Goal: Information Seeking & Learning: Check status

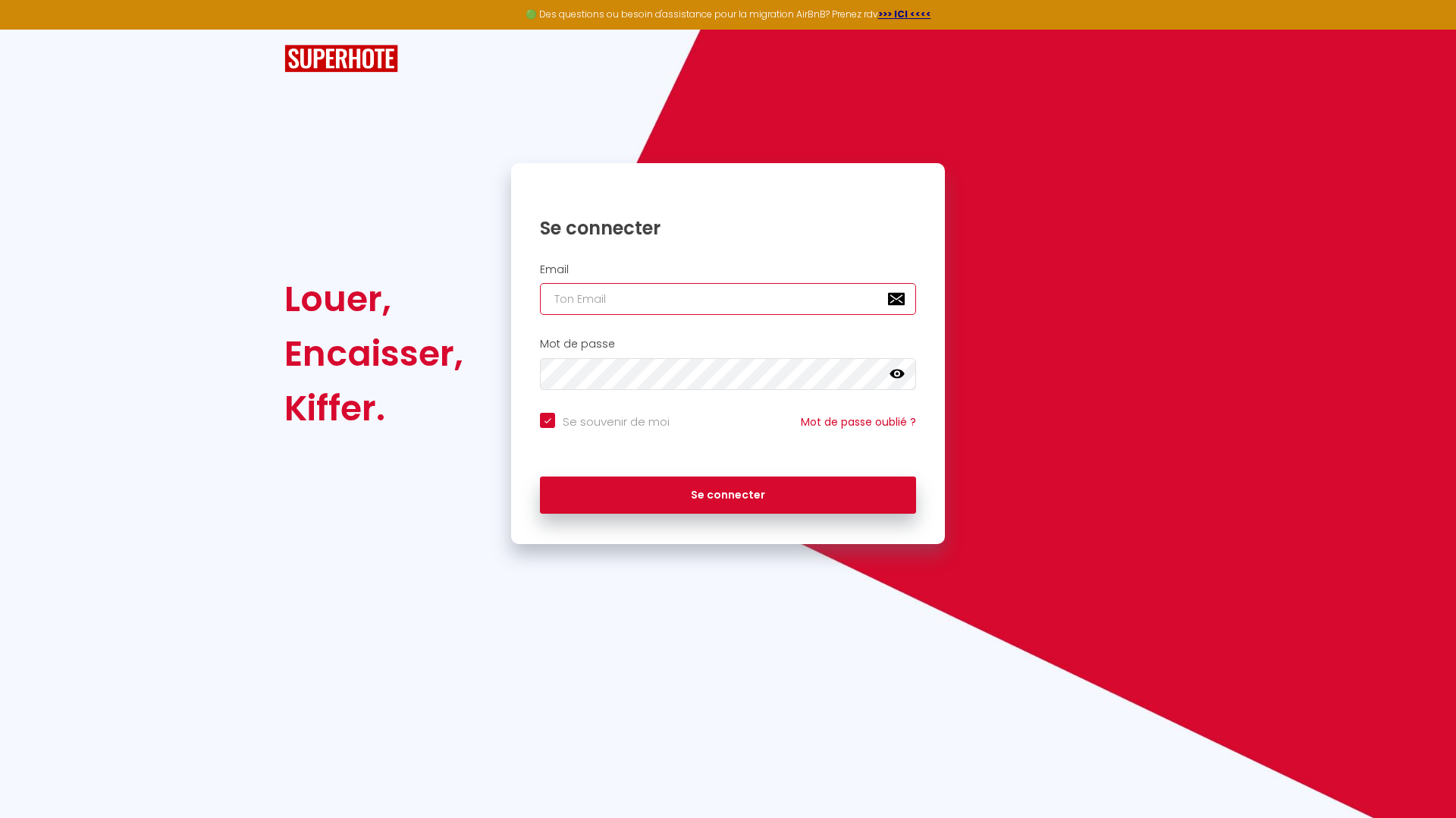
click at [577, 301] on input "email" at bounding box center [728, 299] width 376 height 32
type input "[EMAIL_ADDRESS][DOMAIN_NAME]"
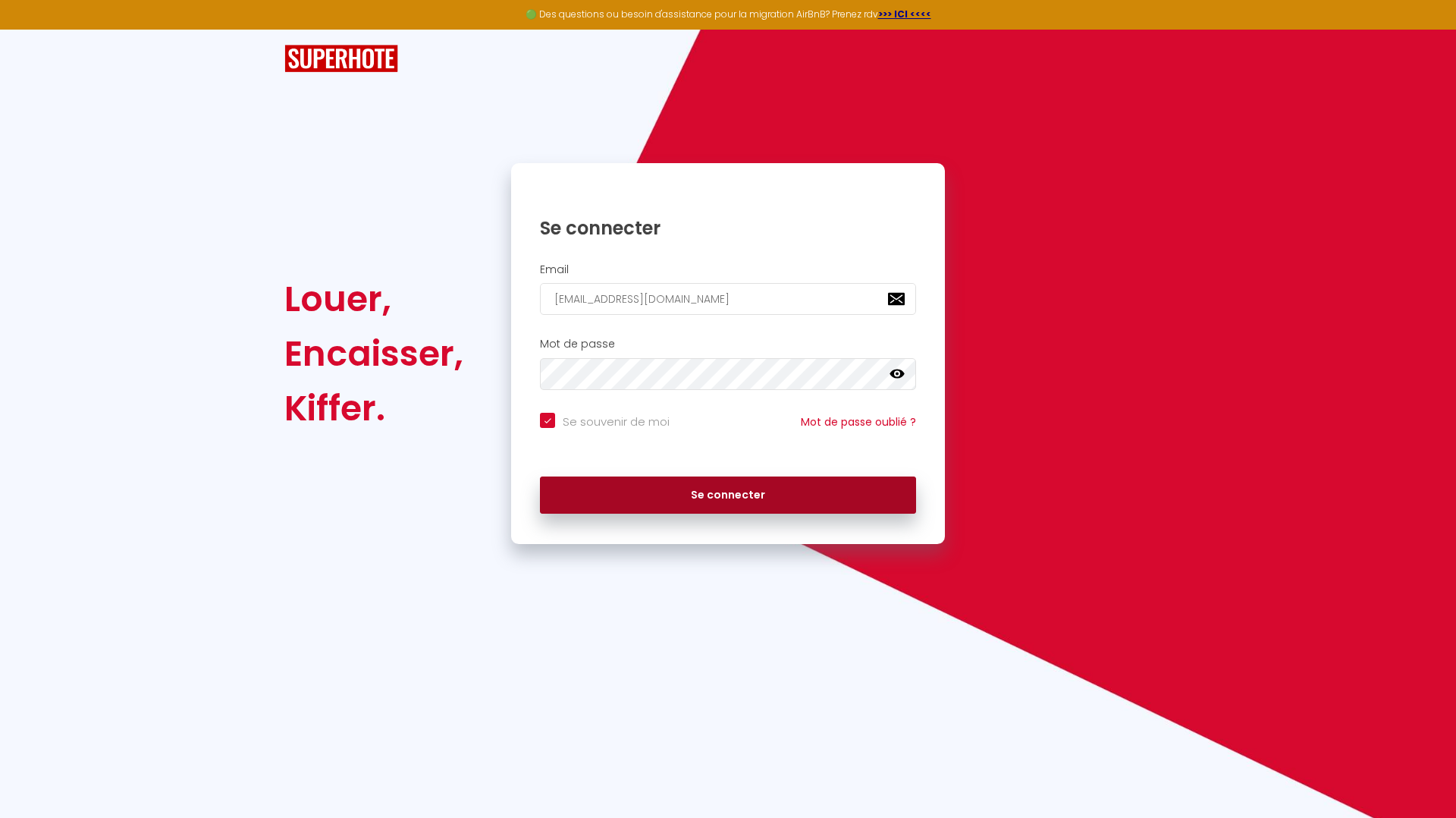
click at [654, 490] on button "Se connecter" at bounding box center [728, 495] width 376 height 38
checkbox input "true"
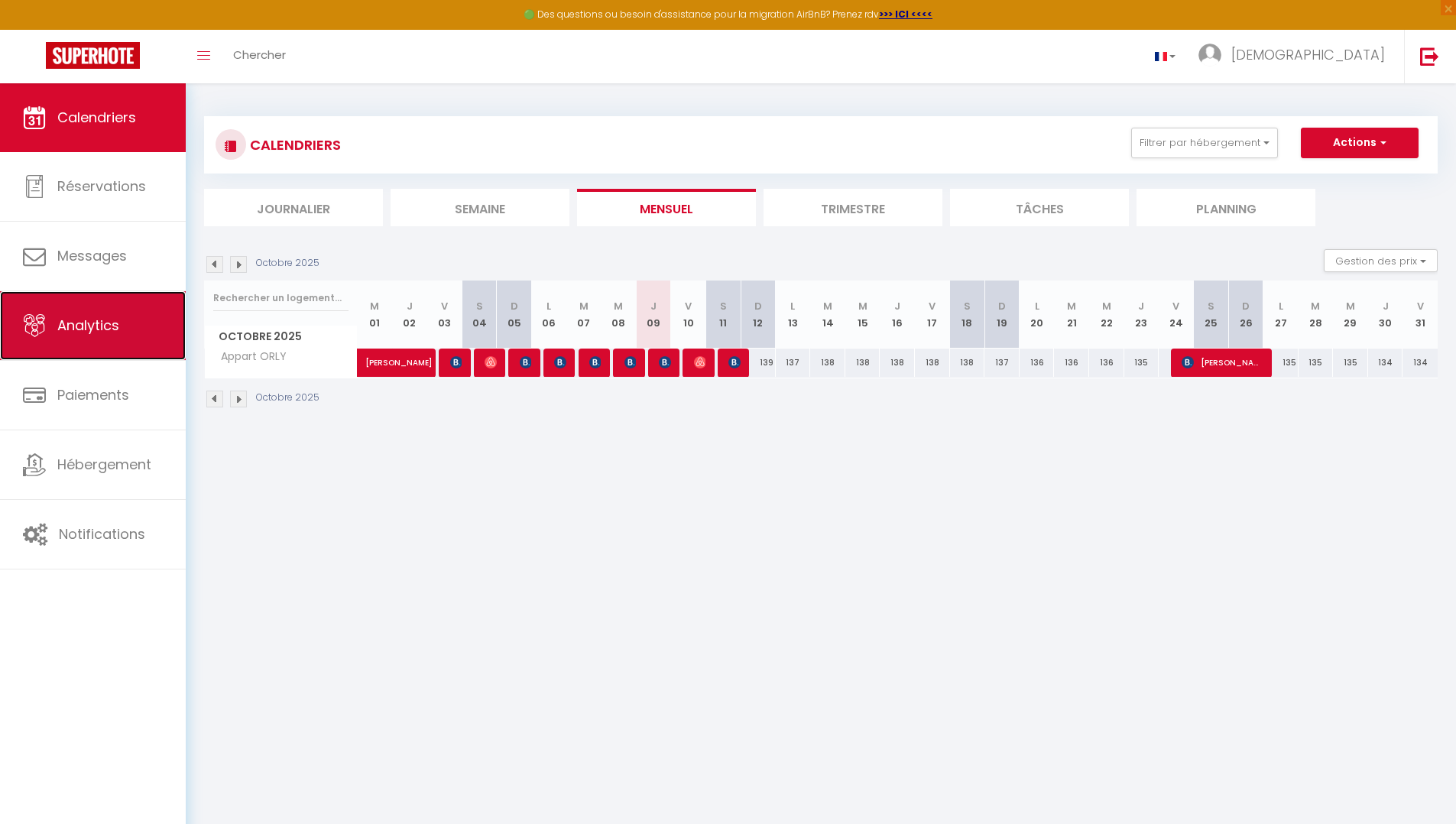
click at [115, 338] on link "Analytics" at bounding box center [93, 325] width 186 height 69
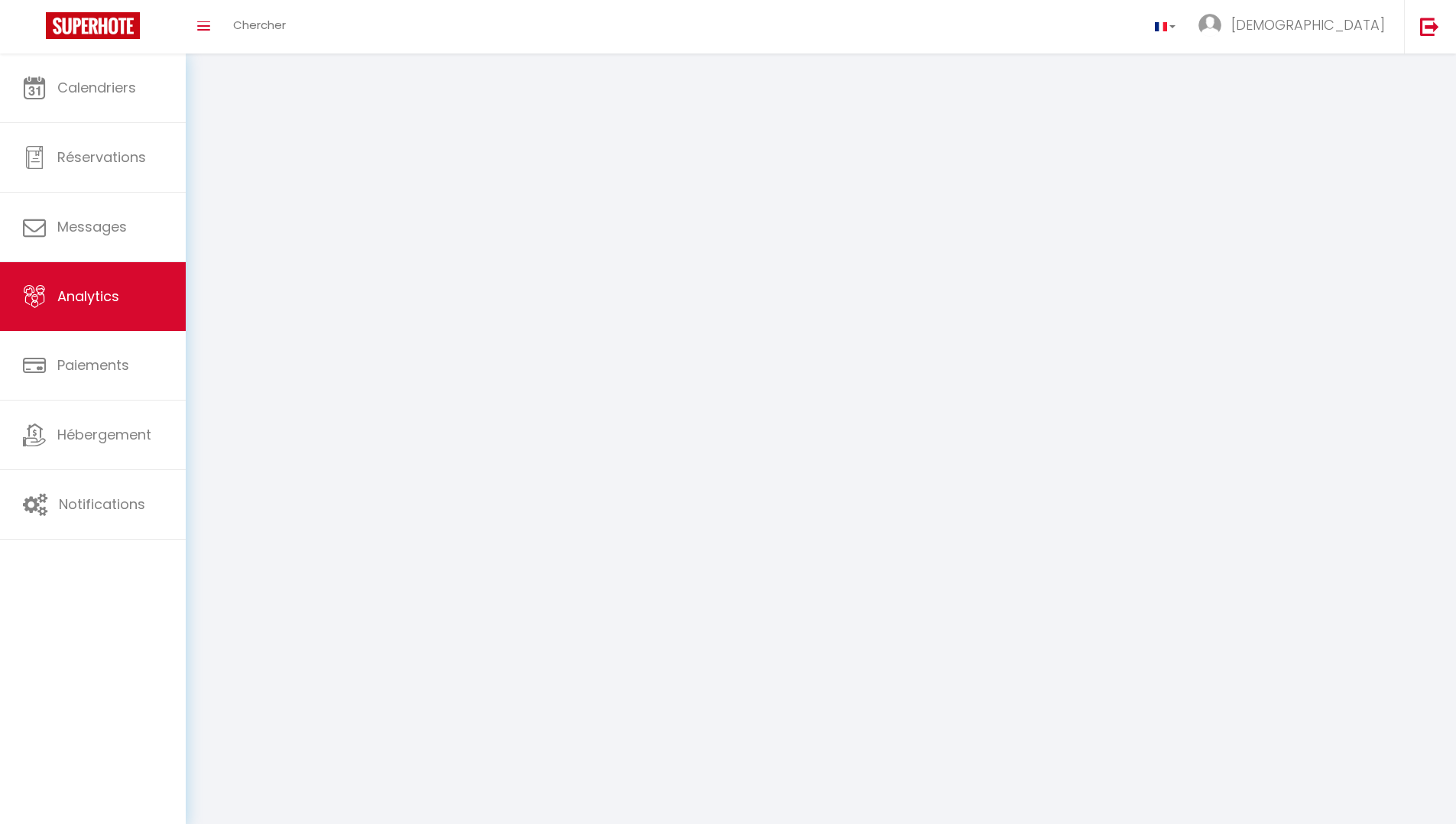
select select "2025"
select select "10"
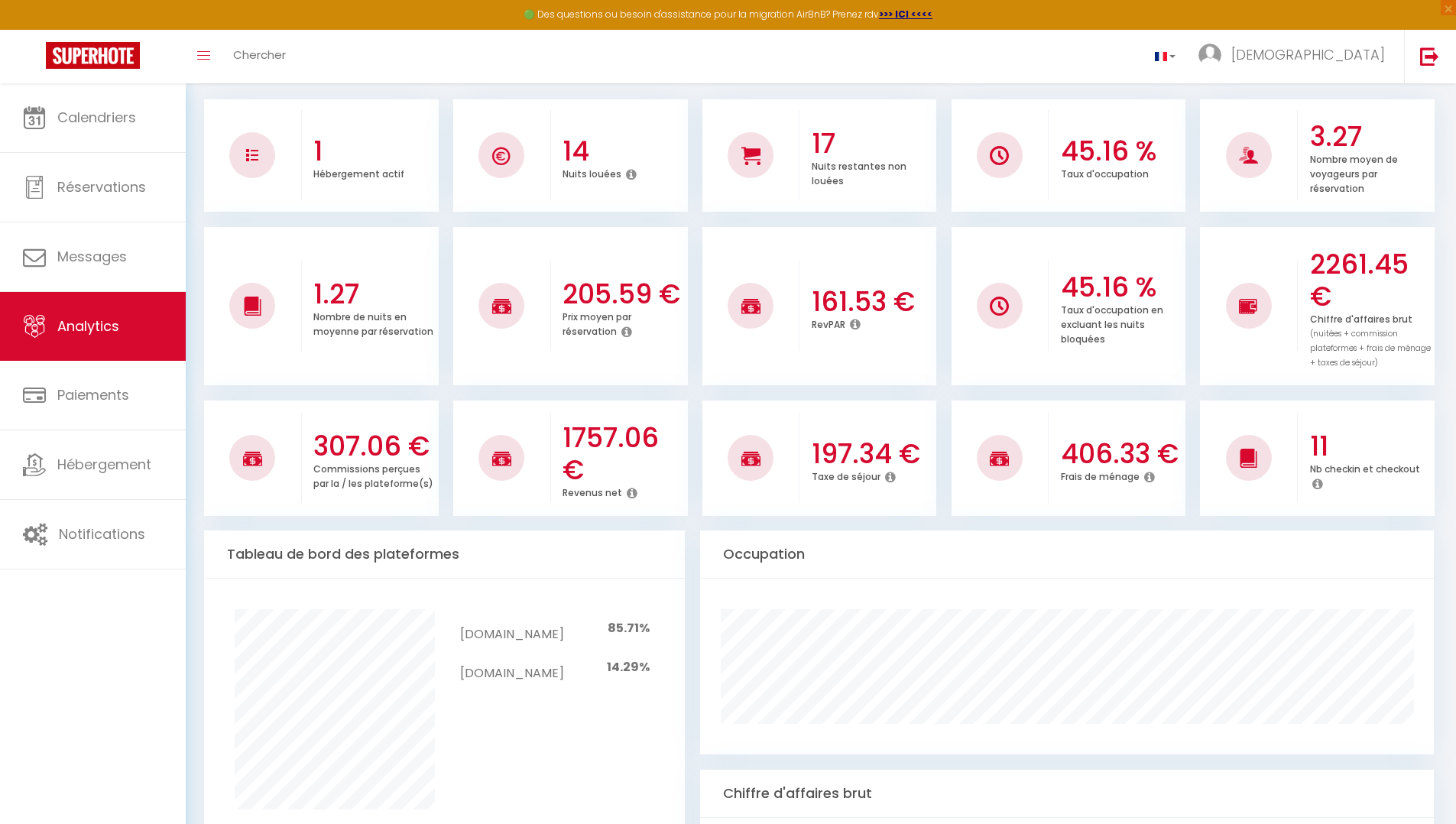
scroll to position [227, 0]
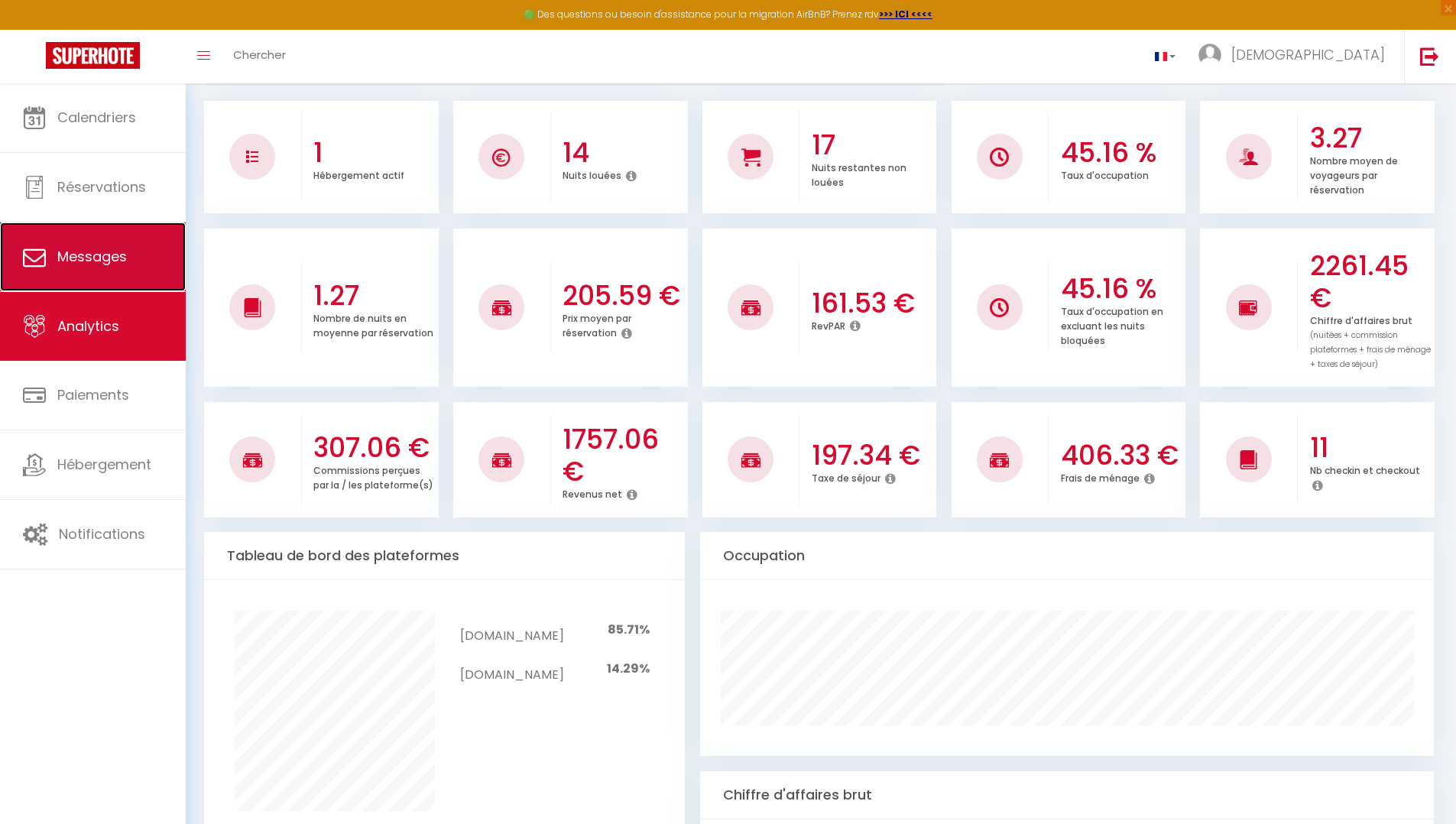
click at [136, 248] on link "Messages" at bounding box center [93, 256] width 186 height 69
select select "message"
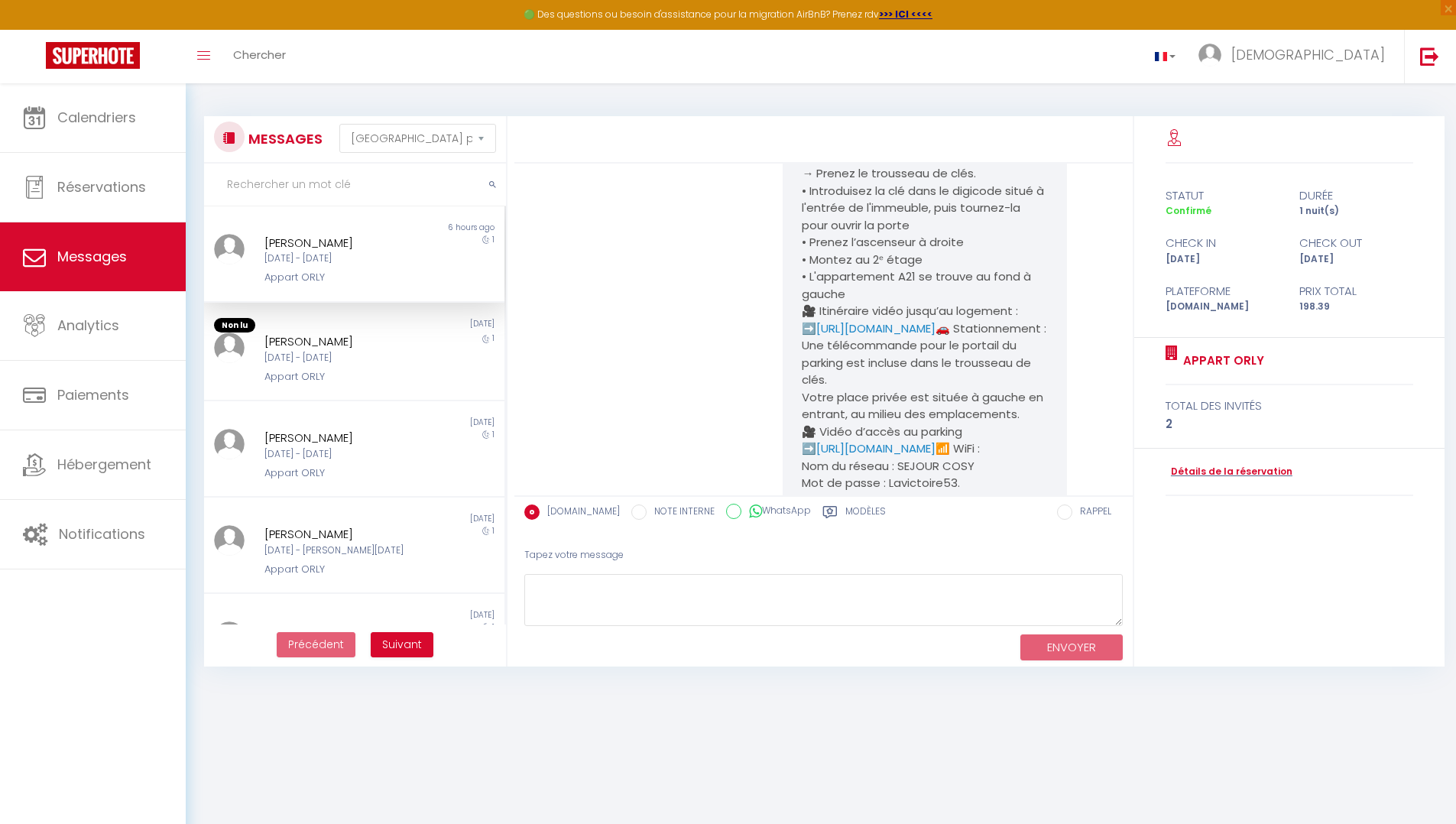
scroll to position [544, 0]
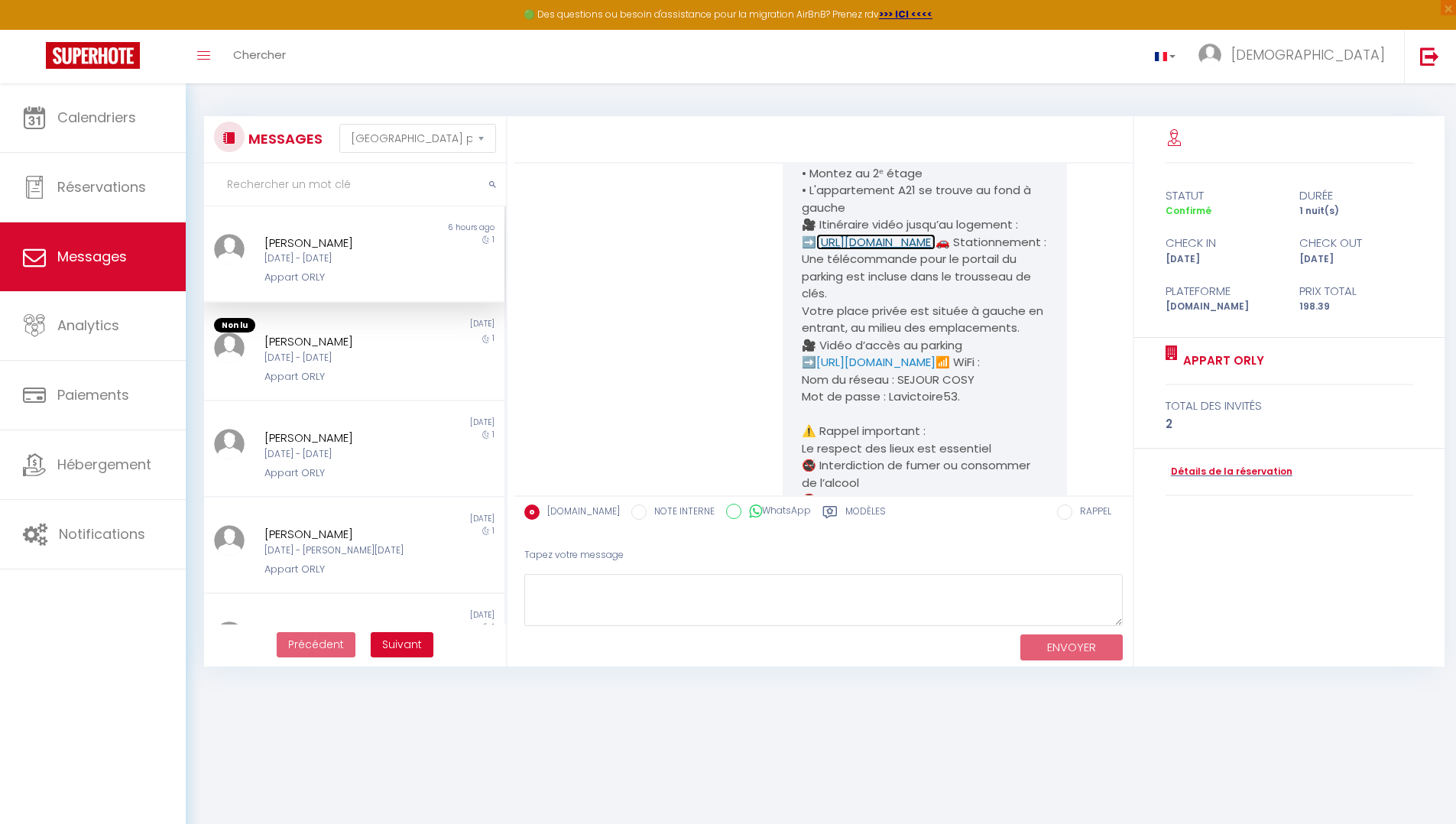
click at [864, 250] on link "[URL][DOMAIN_NAME]" at bounding box center [876, 242] width 119 height 16
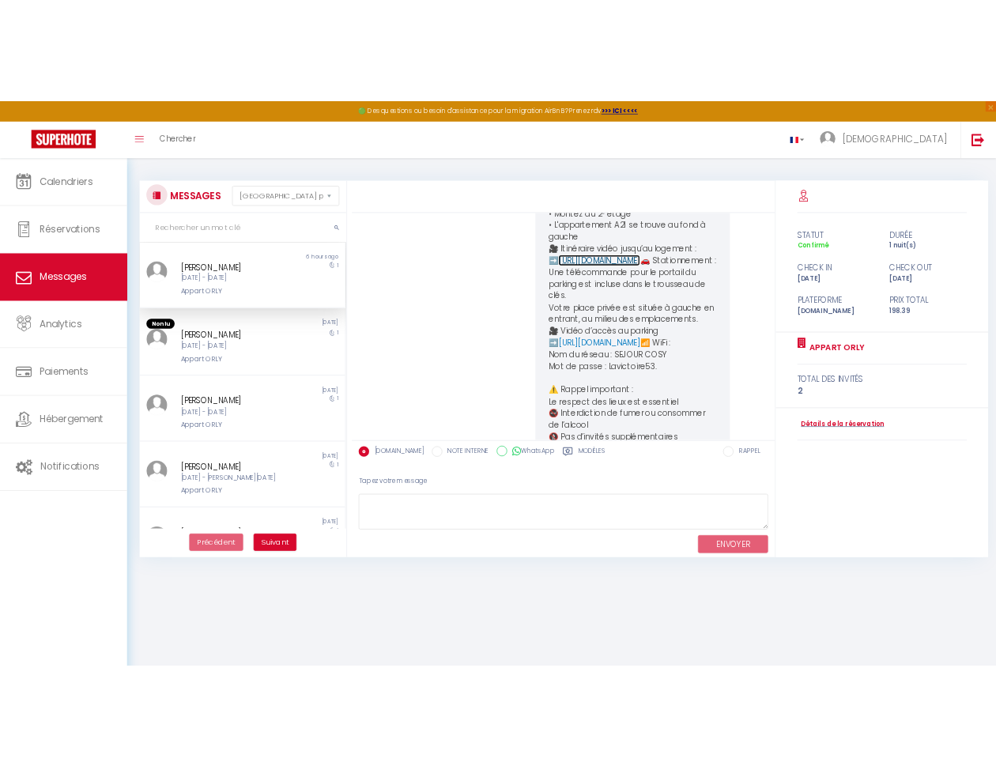
scroll to position [579, 0]
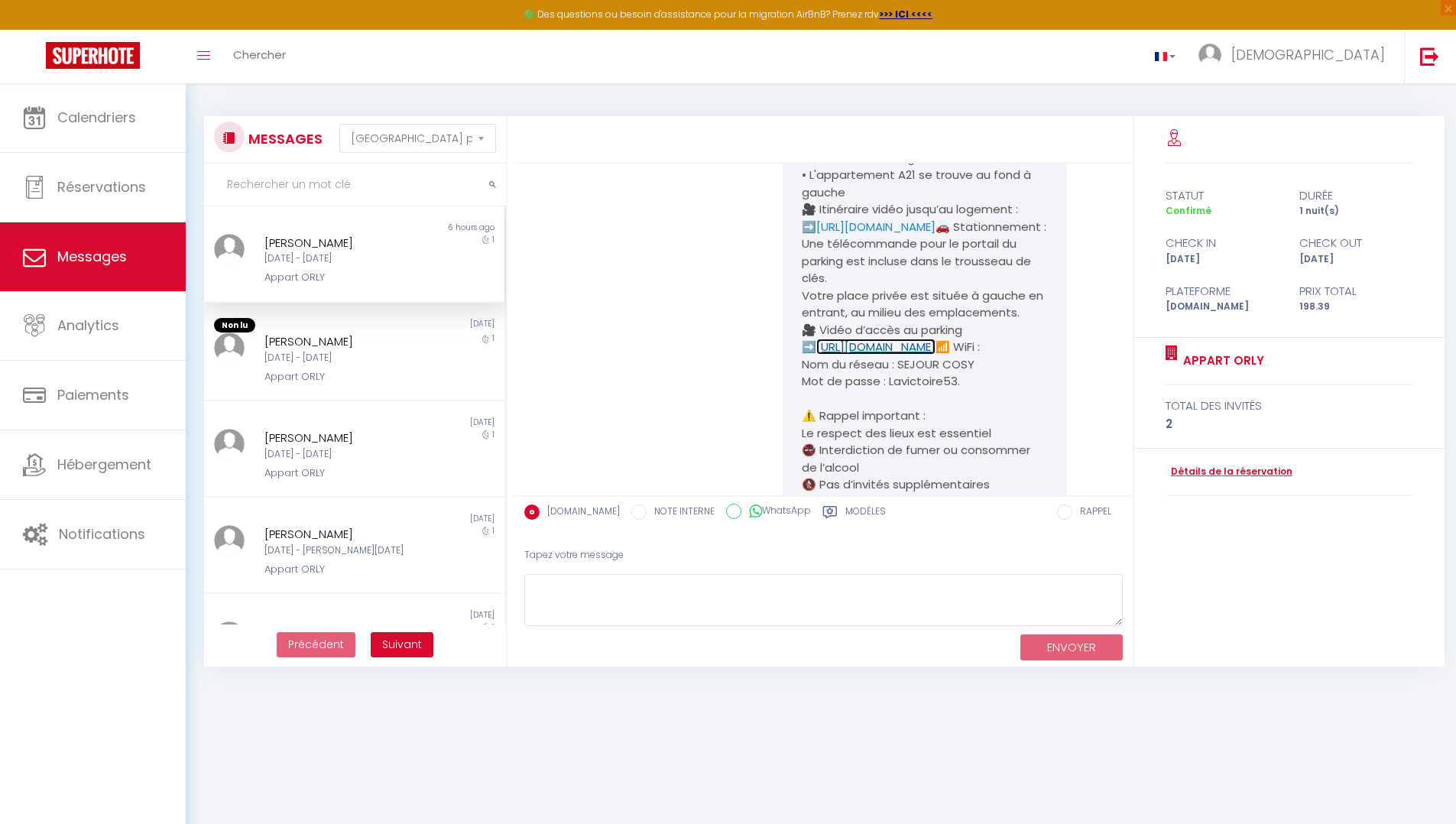
click at [890, 355] on link "[URL][DOMAIN_NAME]" at bounding box center [876, 346] width 119 height 16
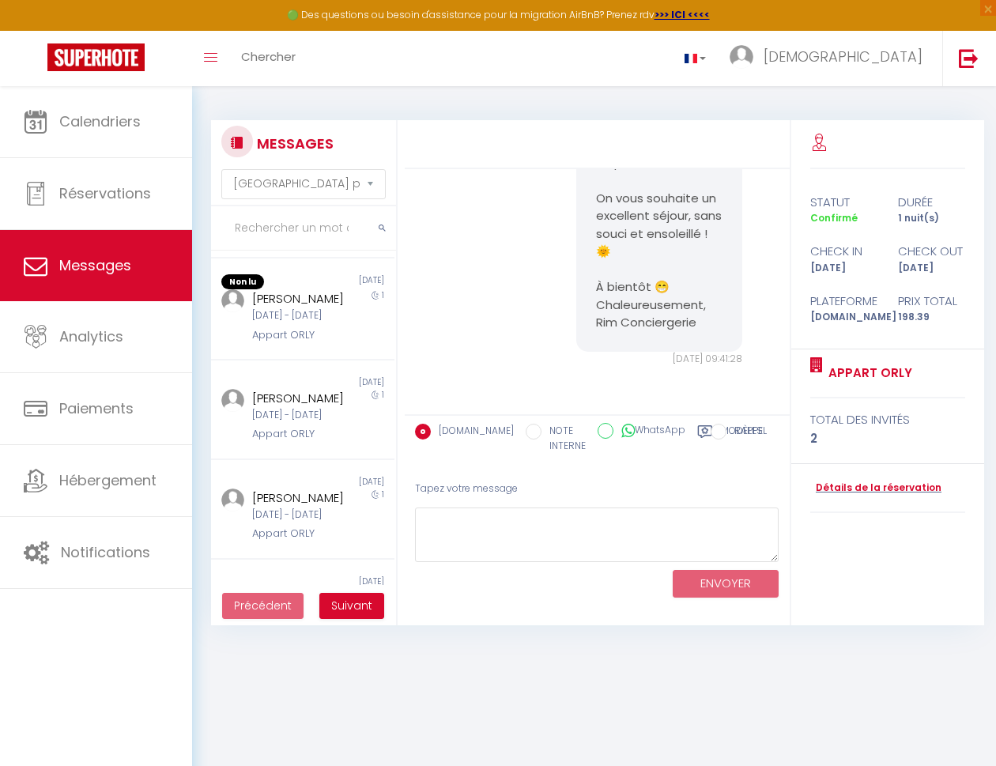
scroll to position [0, 0]
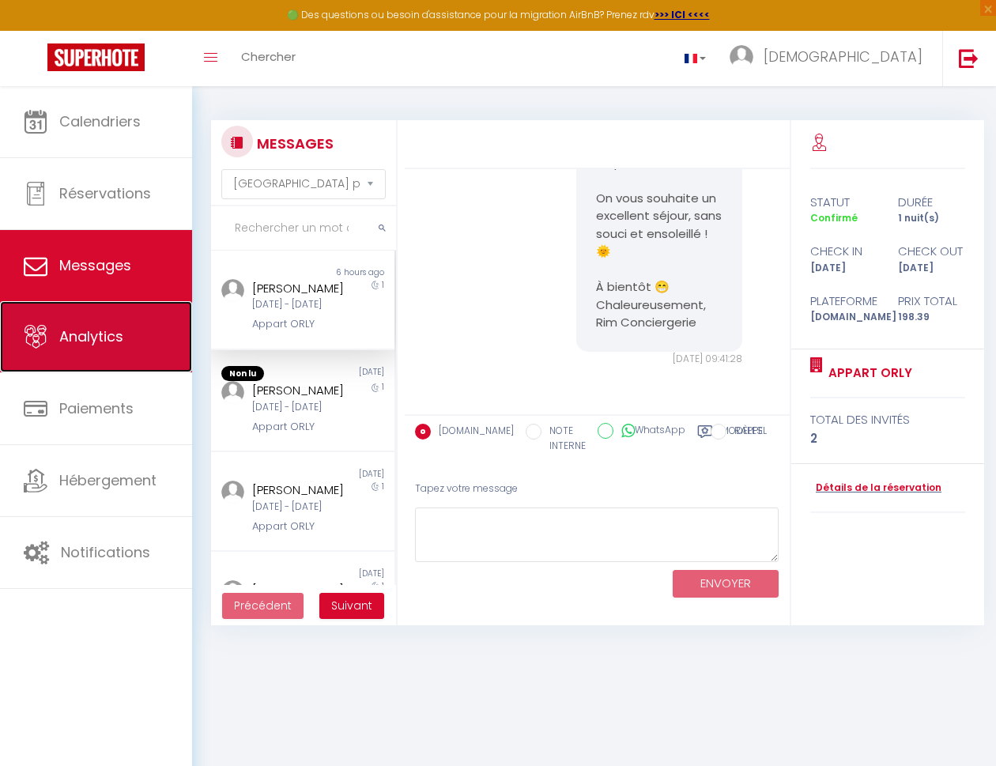
click at [115, 338] on span "Analytics" at bounding box center [91, 336] width 64 height 20
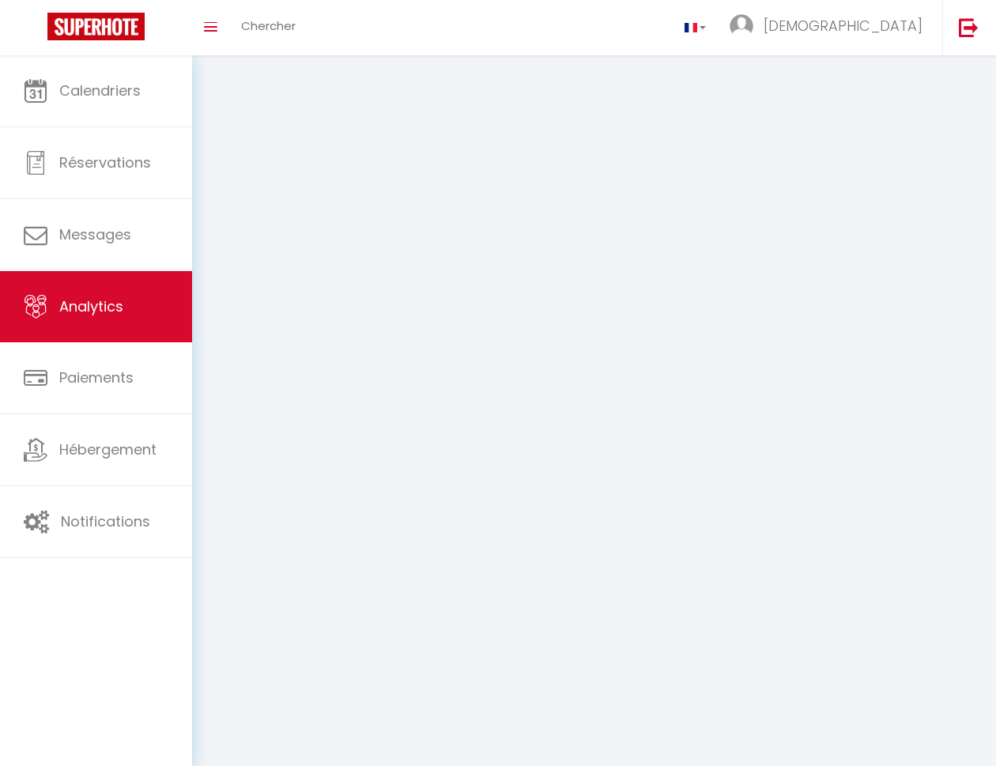
select select "2025"
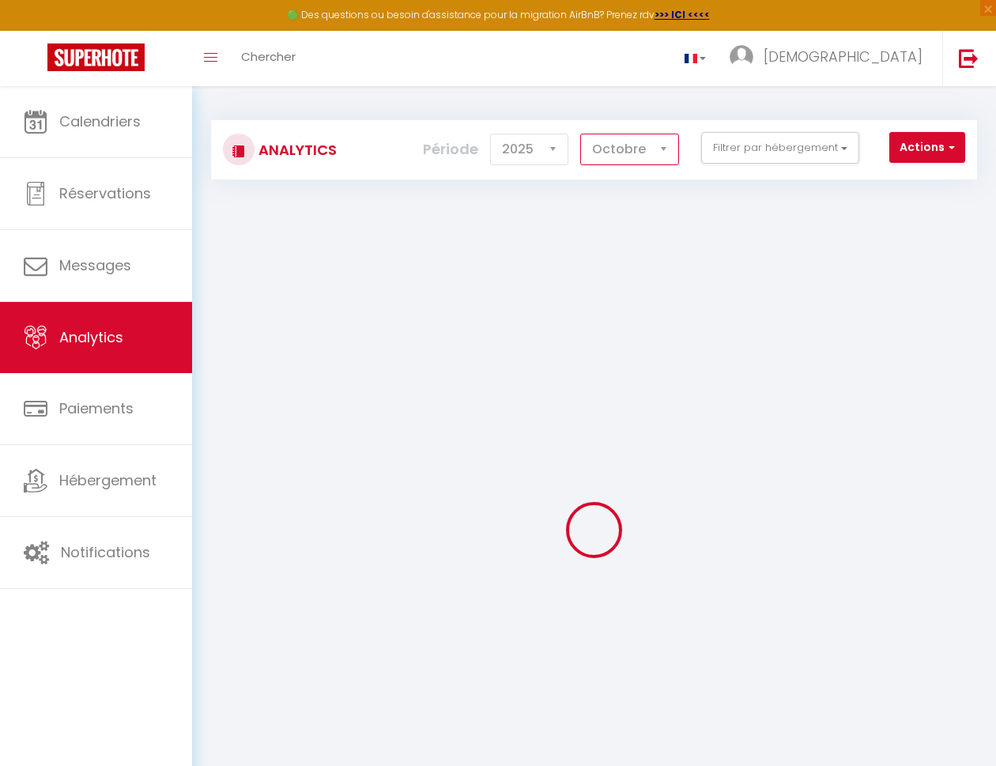
click at [631, 150] on select "[PERSON_NAME] Mars Avril Mai Juin Juillet Août Septembre Octobre Novembre Décem…" at bounding box center [629, 150] width 99 height 32
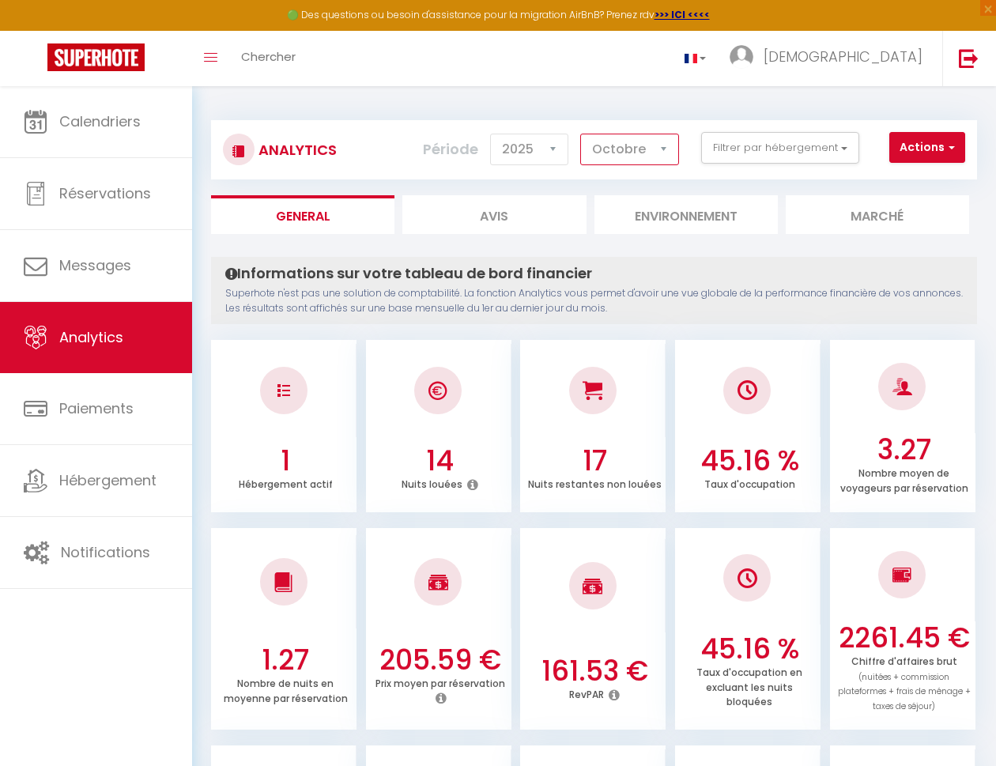
select select "9"
click at [581, 134] on select "[PERSON_NAME] Mars Avril Mai Juin Juillet Août Septembre Octobre Novembre Décem…" at bounding box center [629, 150] width 99 height 32
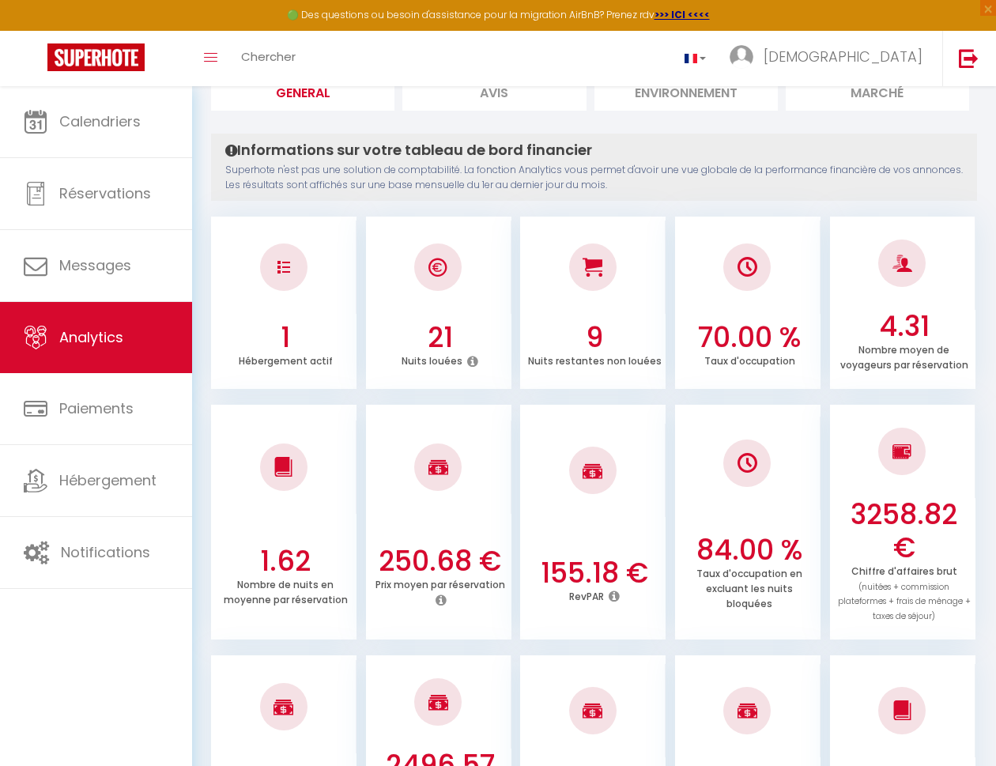
scroll to position [131, 0]
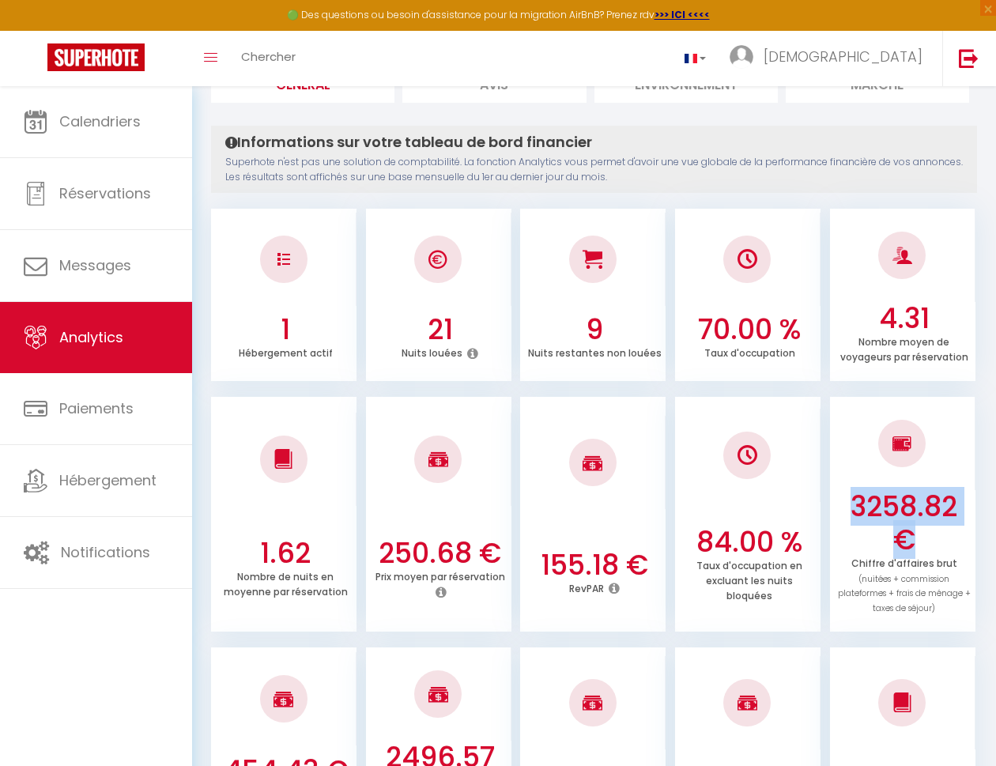
drag, startPoint x: 854, startPoint y: 502, endPoint x: 938, endPoint y: 539, distance: 91.6
click at [939, 540] on h3 "3258.82 €" at bounding box center [904, 523] width 134 height 66
copy h3 "3258.82 €"
click at [799, 446] on div at bounding box center [747, 454] width 145 height 93
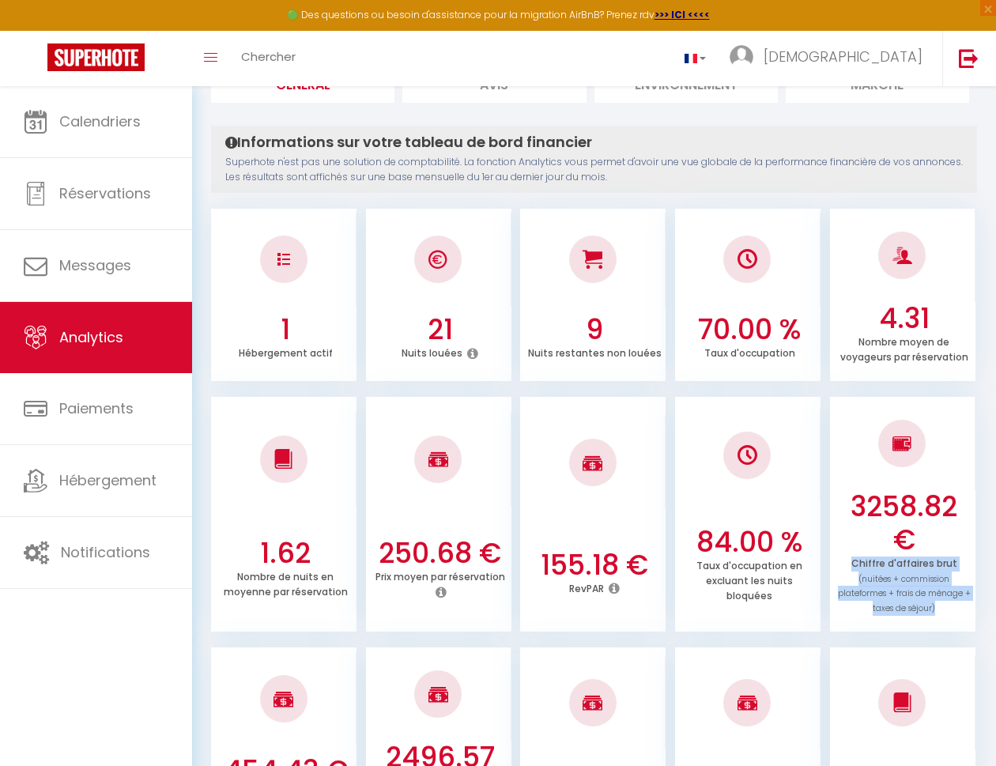
drag, startPoint x: 854, startPoint y: 563, endPoint x: 948, endPoint y: 613, distance: 106.8
click at [948, 613] on div "Chiffre d'affaires brut (nuitées + commission plateformes + frais de ménage + t…" at bounding box center [904, 585] width 134 height 59
copy p "Chiffre d'affaires brut (nuitées + commission plateformes + frais de ménage + t…"
click at [702, 480] on div at bounding box center [747, 454] width 145 height 93
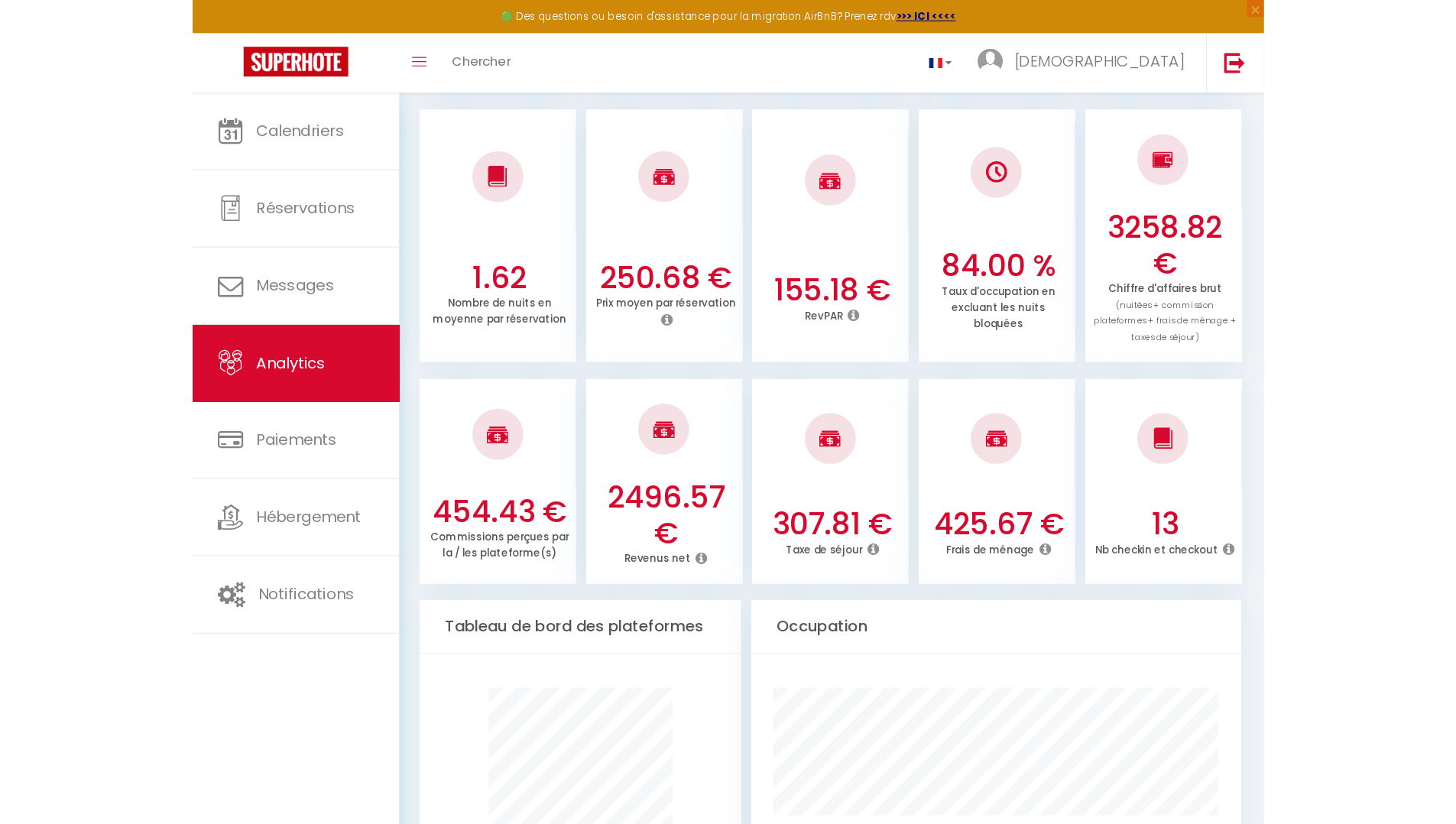
scroll to position [406, 0]
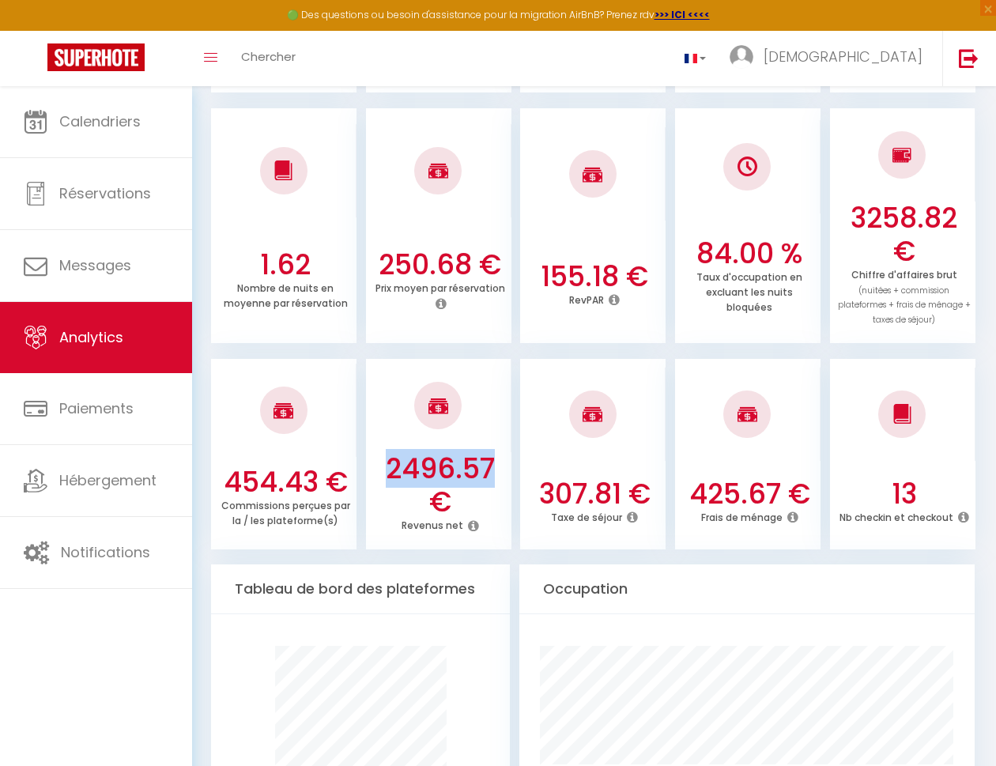
drag, startPoint x: 389, startPoint y: 466, endPoint x: 490, endPoint y: 464, distance: 101.2
click at [490, 464] on h3 "2496.57 €" at bounding box center [440, 485] width 134 height 66
copy h3 "2496.57"
click at [413, 447] on div at bounding box center [438, 405] width 145 height 93
drag, startPoint x: 403, startPoint y: 521, endPoint x: 463, endPoint y: 523, distance: 60.1
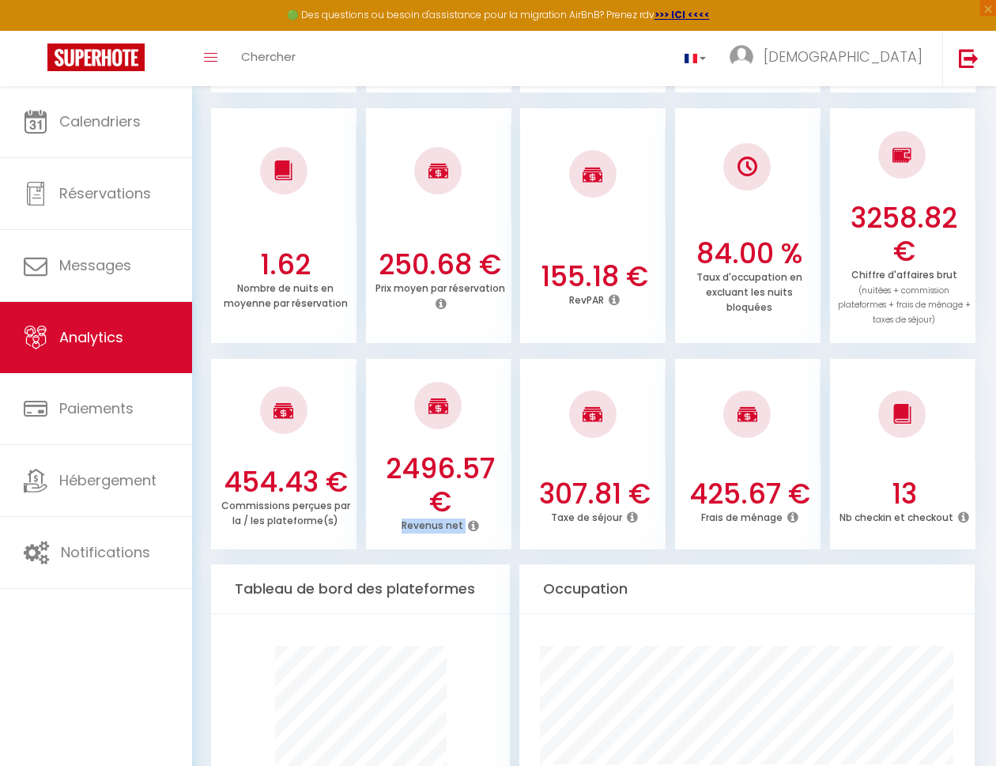
click at [463, 523] on div "Revenus net" at bounding box center [440, 525] width 134 height 15
copy div "Revenus net"
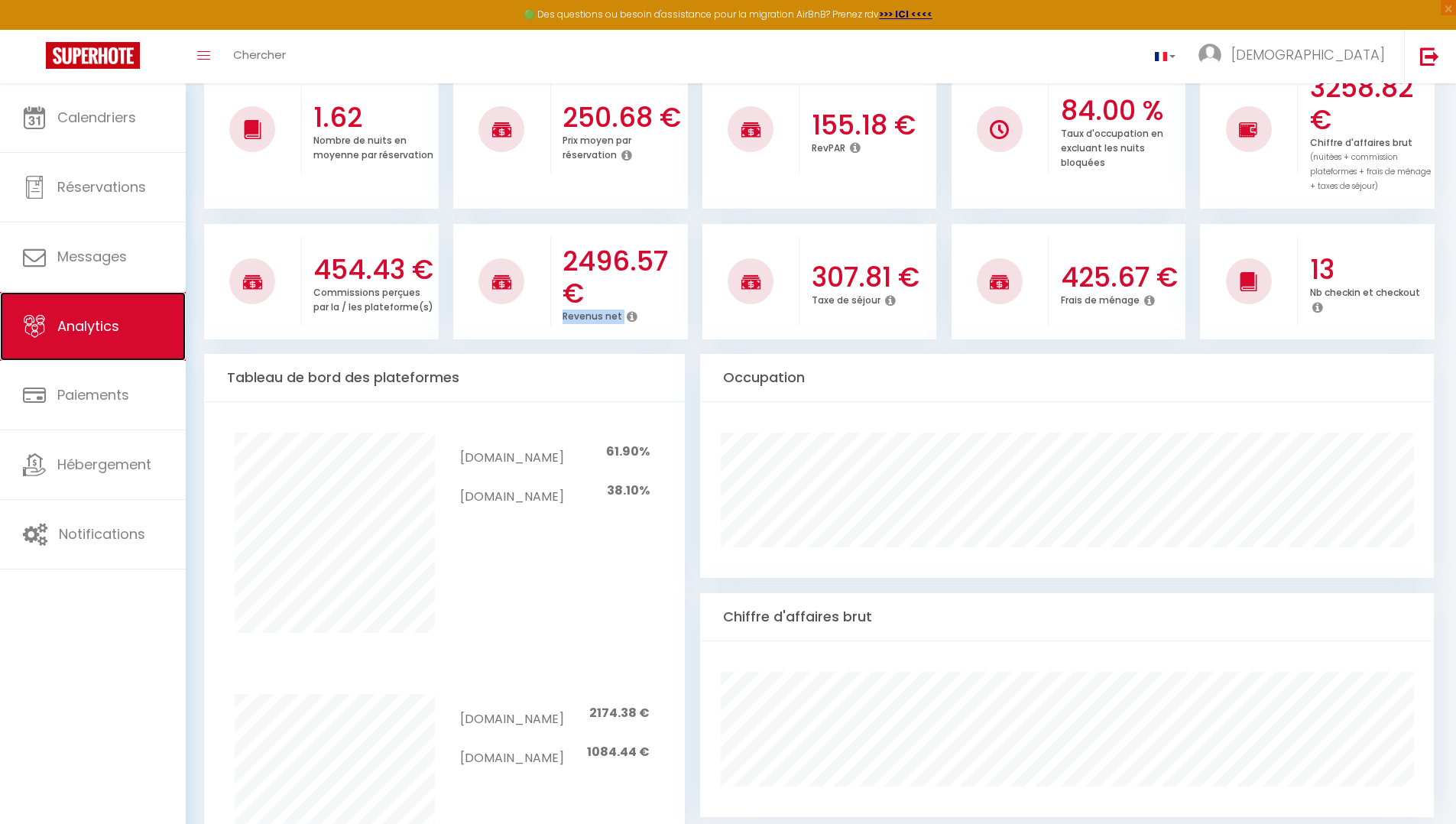
click at [97, 340] on link "Analytics" at bounding box center [93, 326] width 186 height 69
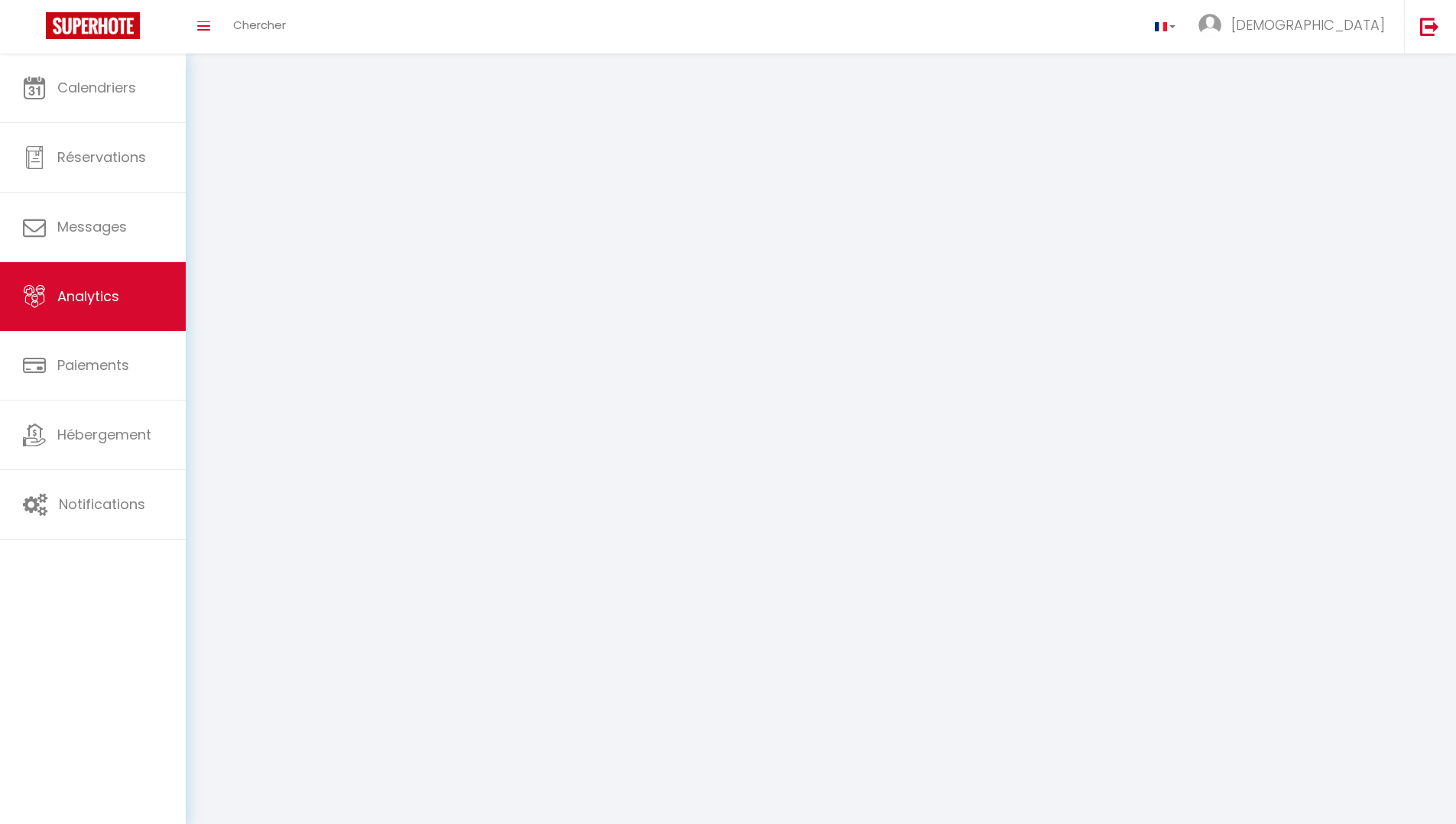
select select "2025"
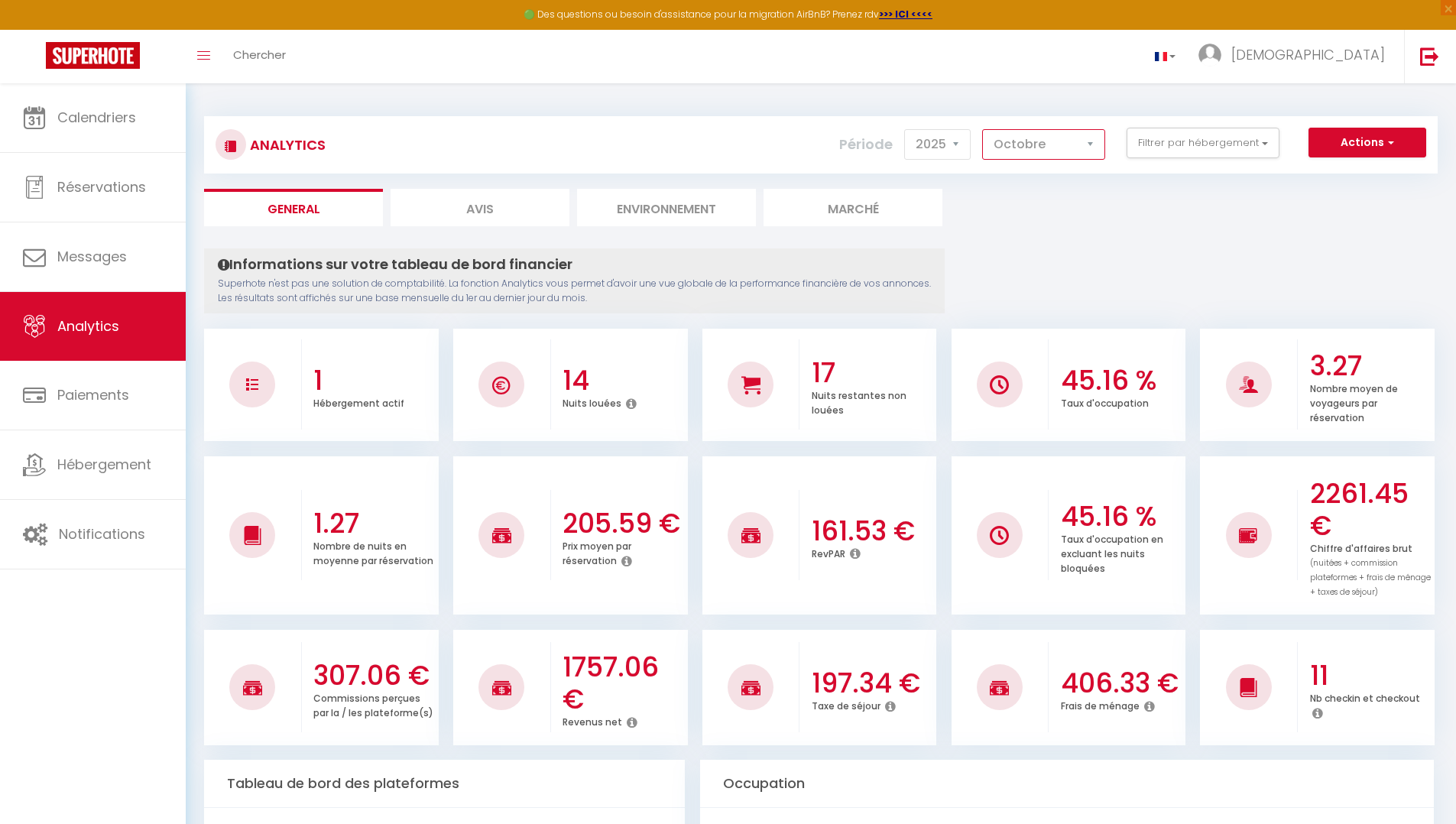
click at [1058, 152] on select "[PERSON_NAME] Mars Avril Mai Juin Juillet Août Septembre Octobre Novembre Décem…" at bounding box center [1043, 145] width 123 height 31
select select "9"
click at [983, 130] on select "[PERSON_NAME] Mars Avril Mai Juin Juillet Août Septembre Octobre Novembre Décem…" at bounding box center [1043, 145] width 123 height 31
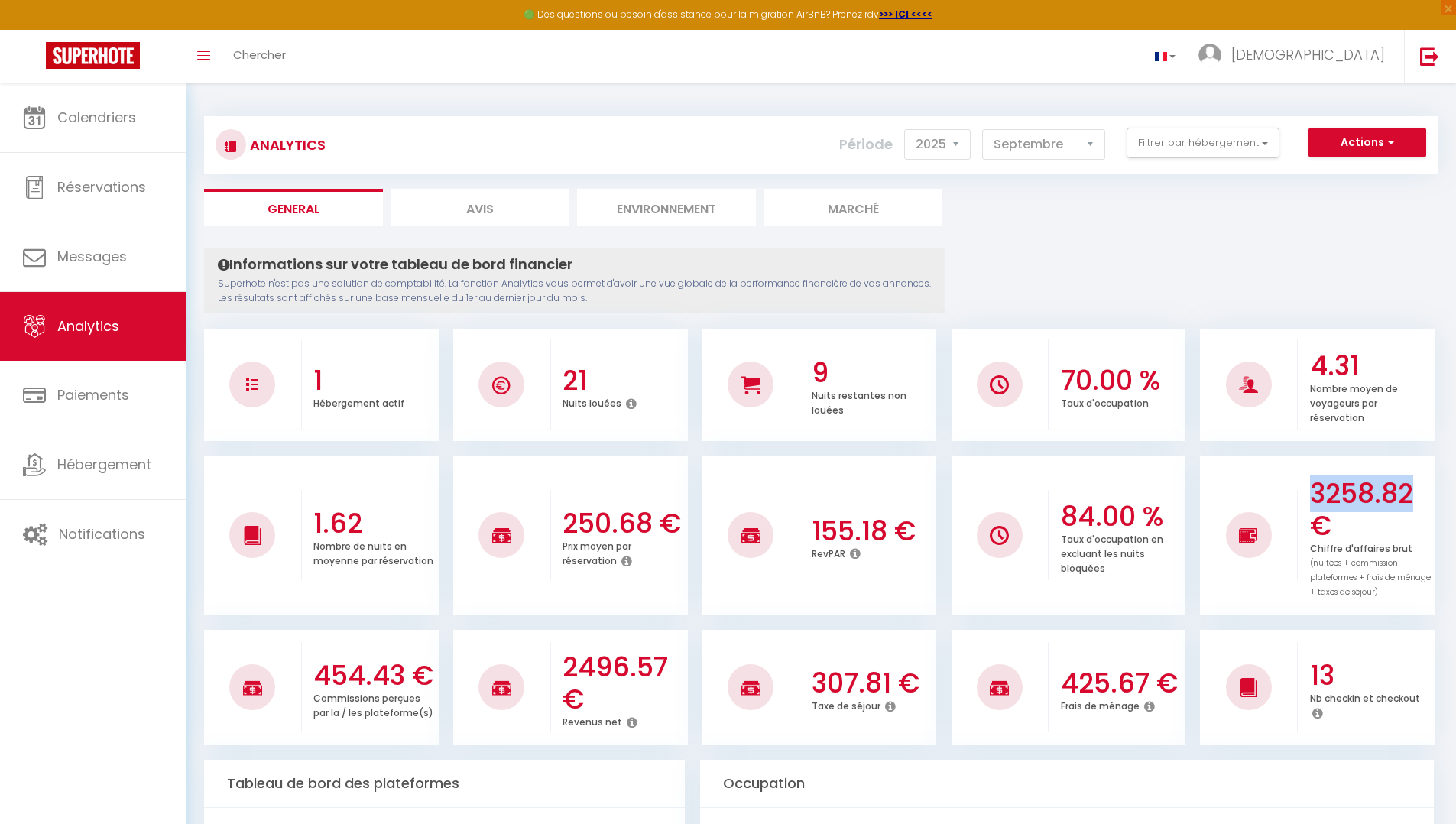
drag, startPoint x: 1310, startPoint y: 491, endPoint x: 1426, endPoint y: 491, distance: 116.0
click at [1426, 490] on h3 "3258.82 €" at bounding box center [1371, 510] width 122 height 64
copy h3 "3258.82"
click at [1390, 520] on h3 "3258.82 €" at bounding box center [1371, 510] width 122 height 64
drag, startPoint x: 564, startPoint y: 661, endPoint x: 669, endPoint y: 664, distance: 105.0
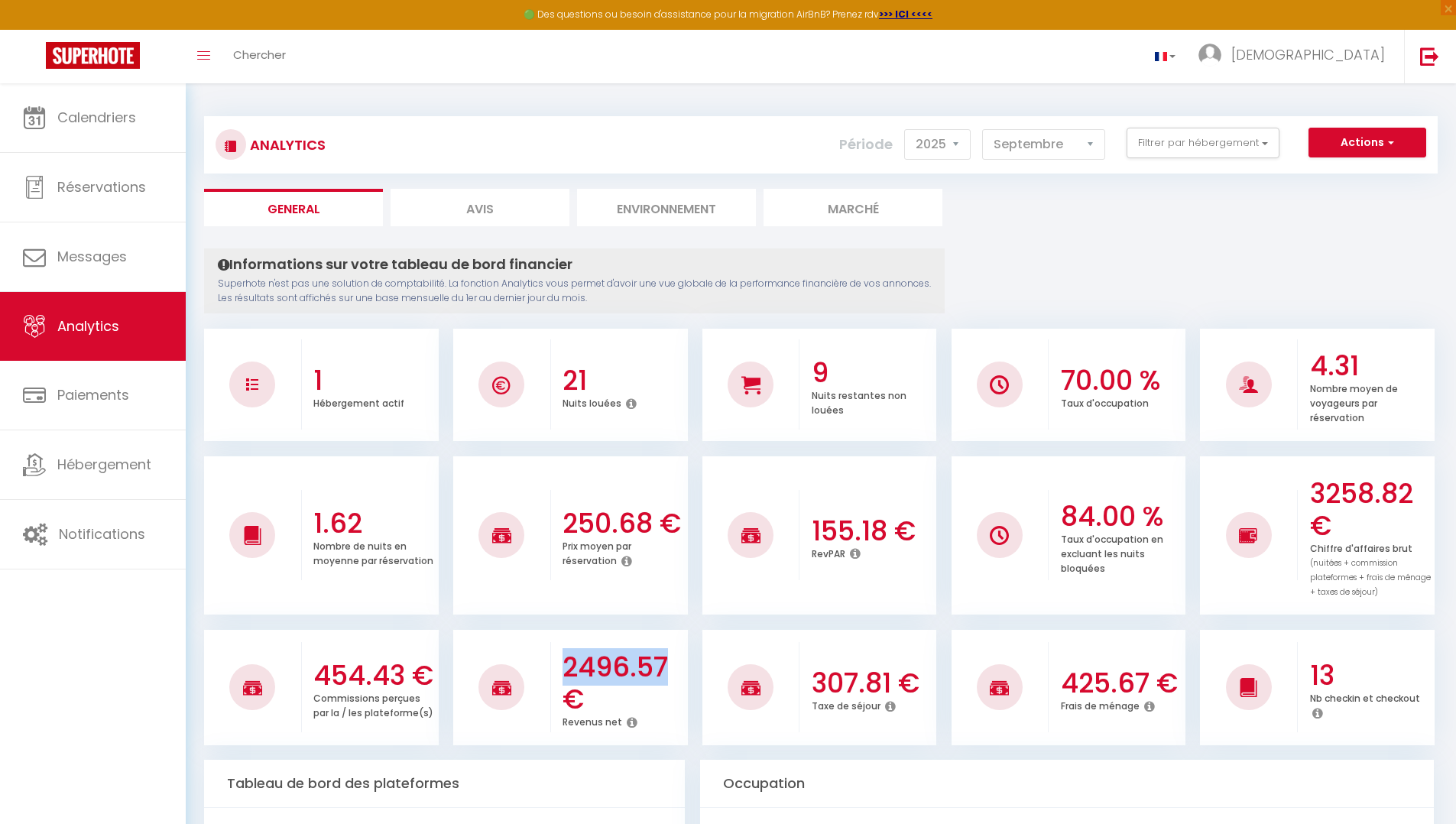
click at [669, 664] on h3 "2496.57 €" at bounding box center [624, 683] width 122 height 64
copy h3 "2496.57"
click at [629, 722] on icon at bounding box center [632, 721] width 11 height 13
click at [627, 691] on h3 "2496.57 €" at bounding box center [624, 683] width 122 height 64
drag, startPoint x: 564, startPoint y: 664, endPoint x: 695, endPoint y: 662, distance: 131.0
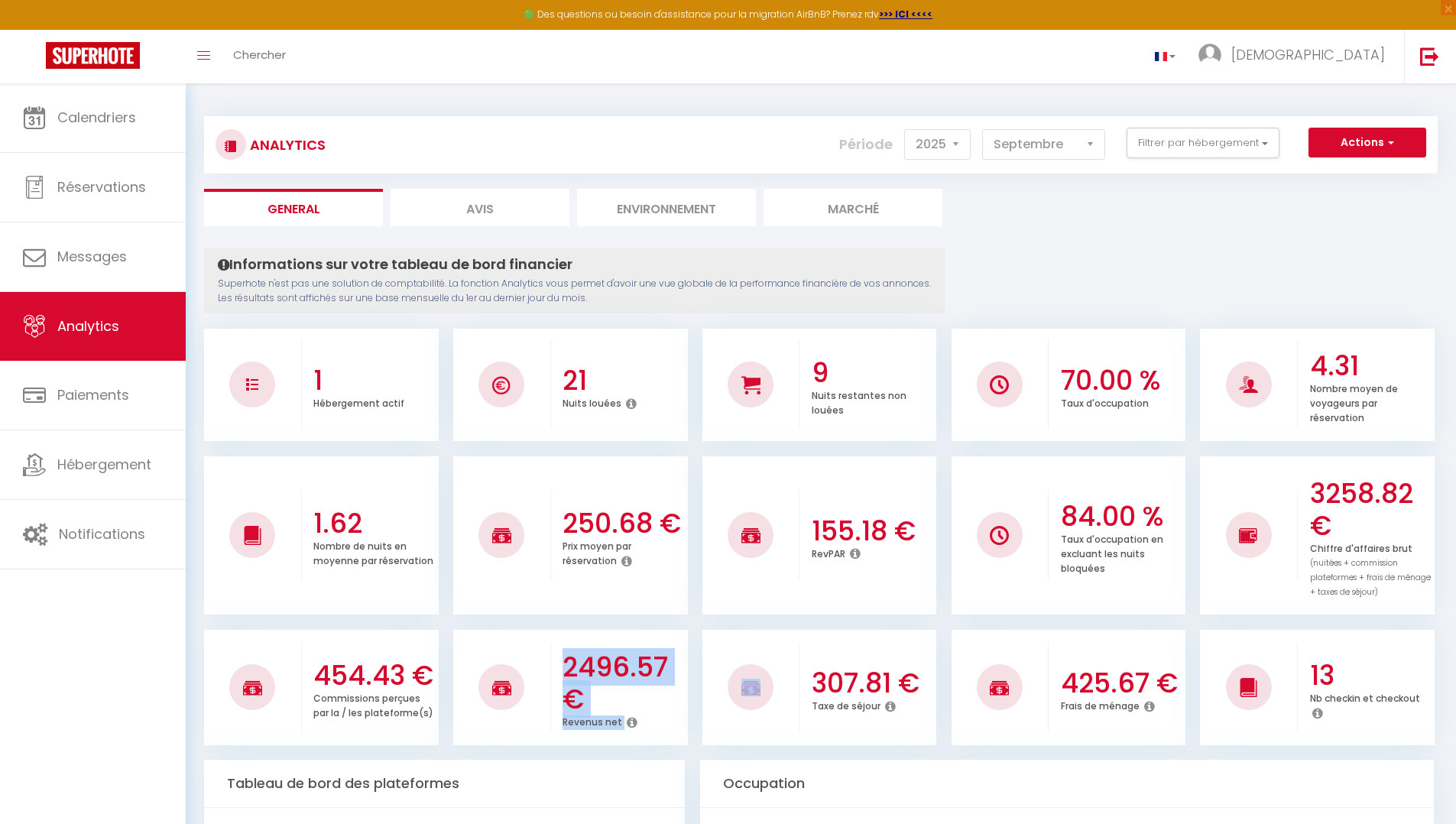
click at [695, 662] on ul "454.43 € Commissions perçues par la / les plateforme(s) 2496.57 € Revenus net 3…" at bounding box center [820, 685] width 1233 height 119
click at [624, 710] on h3 "2496.57 €" at bounding box center [624, 683] width 122 height 64
drag, startPoint x: 565, startPoint y: 668, endPoint x: 666, endPoint y: 674, distance: 101.2
click at [666, 674] on h3 "2496.57 €" at bounding box center [624, 683] width 122 height 64
copy h3 "2496.57"
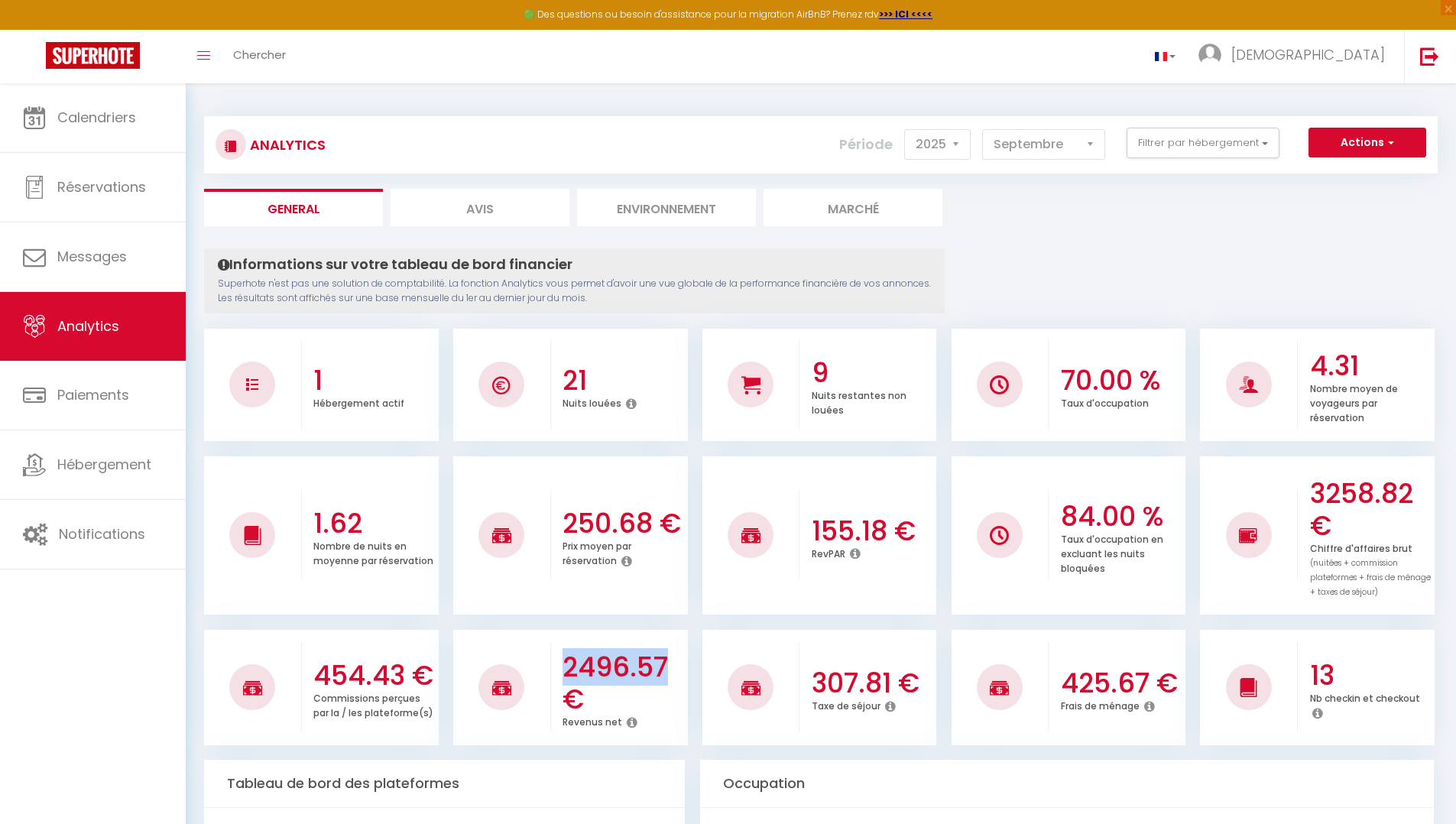
copy h3 "2496.57"
